Goal: Information Seeking & Learning: Learn about a topic

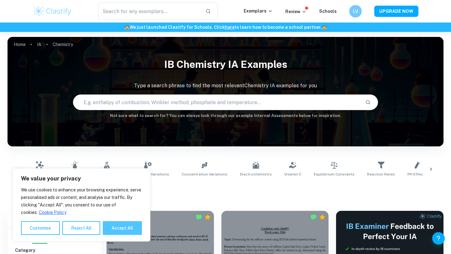
click at [106, 226] on button "Accept All" at bounding box center [122, 228] width 39 height 14
checkbox input "true"
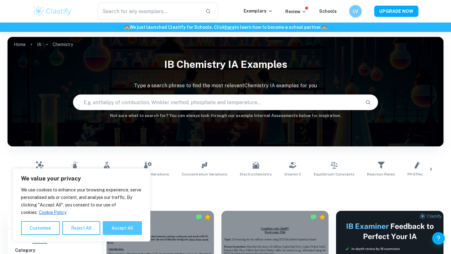
checkbox input "true"
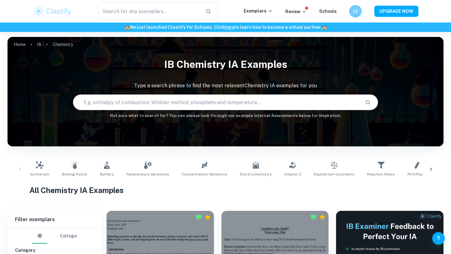
click at [141, 104] on input "text" at bounding box center [216, 103] width 287 height 18
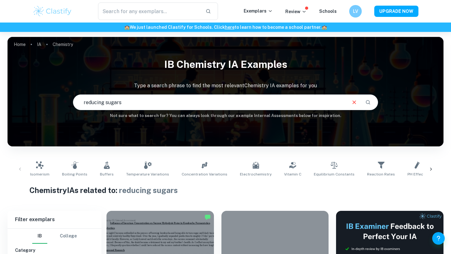
click at [146, 105] on input "reducing sugars" at bounding box center [209, 103] width 272 height 18
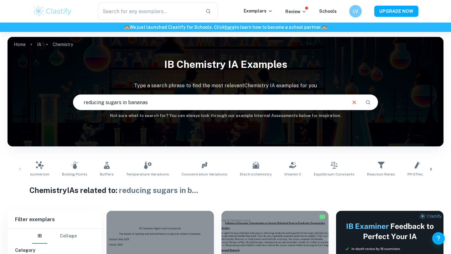
drag, startPoint x: 126, startPoint y: 102, endPoint x: 92, endPoint y: 102, distance: 34.7
click at [92, 102] on input "reducing sugars in bananas" at bounding box center [209, 103] width 272 height 18
type input "ripening bananas"
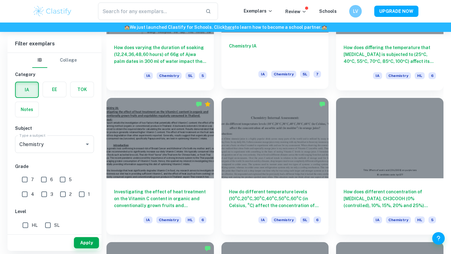
scroll to position [692, 0]
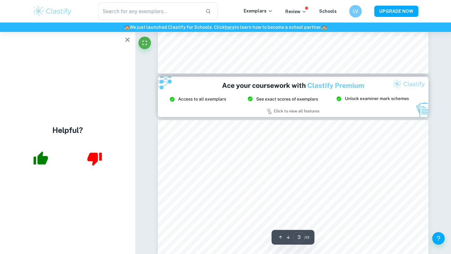
scroll to position [793, 0]
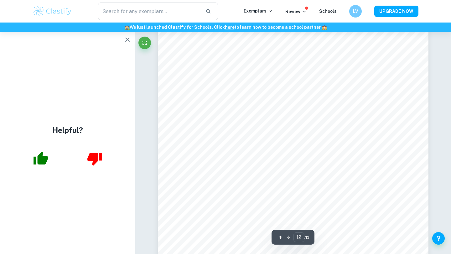
type input "13"
